Goal: Complete application form

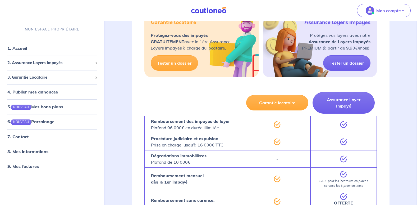
scroll to position [950, 0]
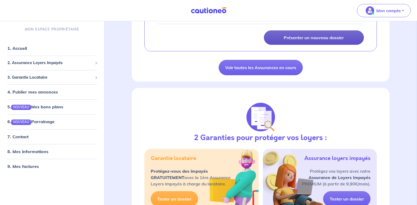
click at [325, 40] on p "Présenter un nouveau dossier" at bounding box center [314, 37] width 60 height 5
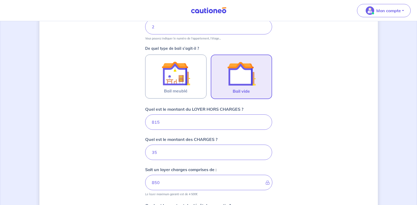
scroll to position [152, 0]
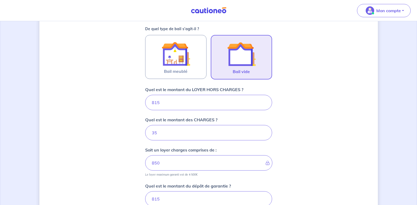
click at [247, 61] on img at bounding box center [241, 54] width 29 height 29
click at [0, 0] on input "Bail vide" at bounding box center [0, 0] width 0 height 0
click at [211, 103] on input "815" at bounding box center [208, 102] width 127 height 15
type input "8"
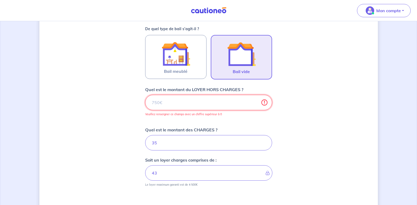
type input "35"
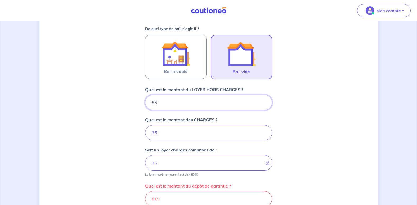
type input "550"
type input "585"
type input "550"
click at [192, 143] on form "Où se situe votre bien en location ? [STREET_ADDRESS][PERSON_NAME] Sélectionnez…" at bounding box center [208, 106] width 127 height 329
click at [179, 136] on input "35" at bounding box center [208, 132] width 127 height 15
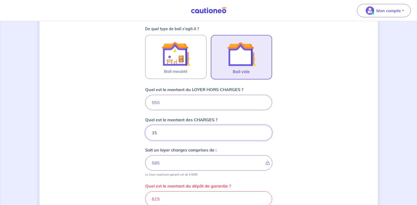
type input "3"
type input "550"
type input "35"
type input "585"
type input "35"
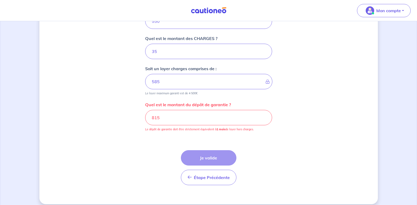
scroll to position [239, 0]
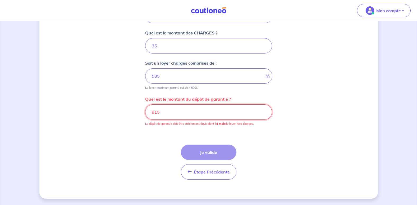
click at [177, 114] on input "815" at bounding box center [208, 111] width 127 height 15
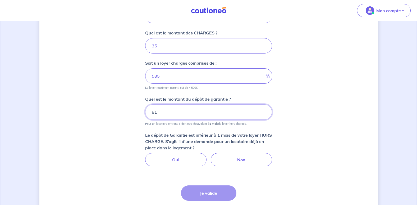
type input "8"
type input "55"
click at [242, 160] on label "Non" at bounding box center [241, 159] width 61 height 13
click at [210, 156] on input "Non" at bounding box center [208, 154] width 3 height 3
radio input "true"
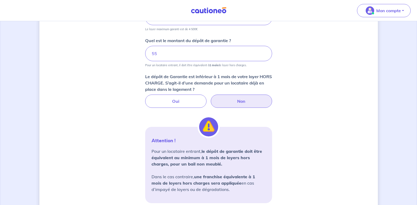
scroll to position [299, 0]
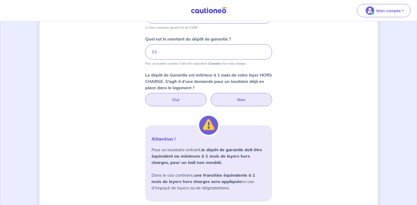
click at [178, 98] on label "Oui" at bounding box center [175, 99] width 61 height 13
click at [207, 96] on input "Oui" at bounding box center [208, 94] width 3 height 3
radio input "true"
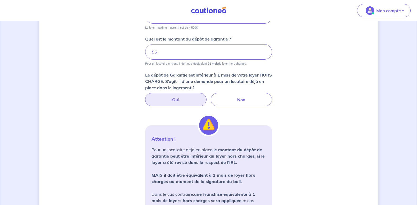
scroll to position [399, 0]
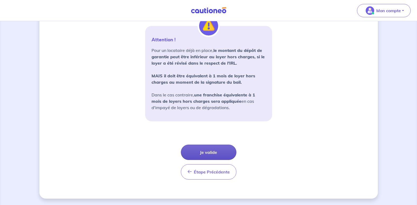
click at [222, 147] on button "Je valide" at bounding box center [209, 152] width 56 height 15
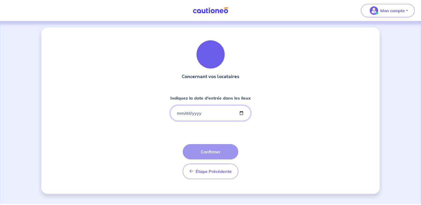
click at [242, 114] on input "Indiquez la date d'entrée dans les lieux" at bounding box center [210, 112] width 80 height 15
type input "[DATE]"
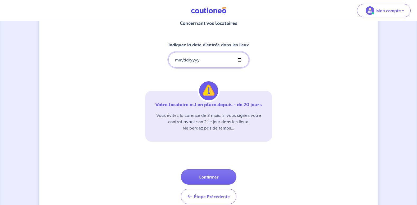
scroll to position [61, 0]
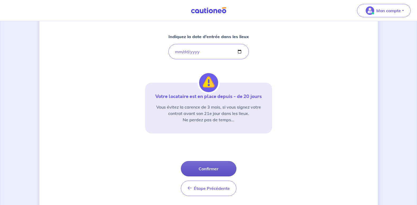
click at [213, 166] on button "Confirmer" at bounding box center [209, 168] width 56 height 15
